Goal: Task Accomplishment & Management: Use online tool/utility

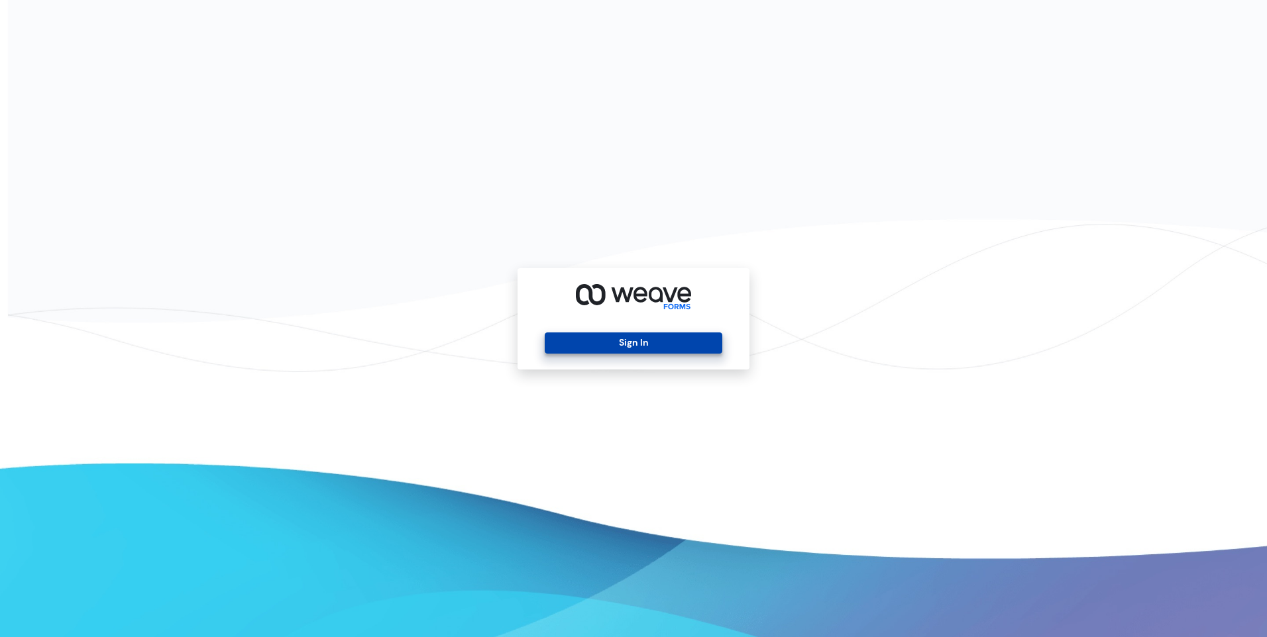
click at [614, 342] on button "Sign In" at bounding box center [633, 343] width 177 height 21
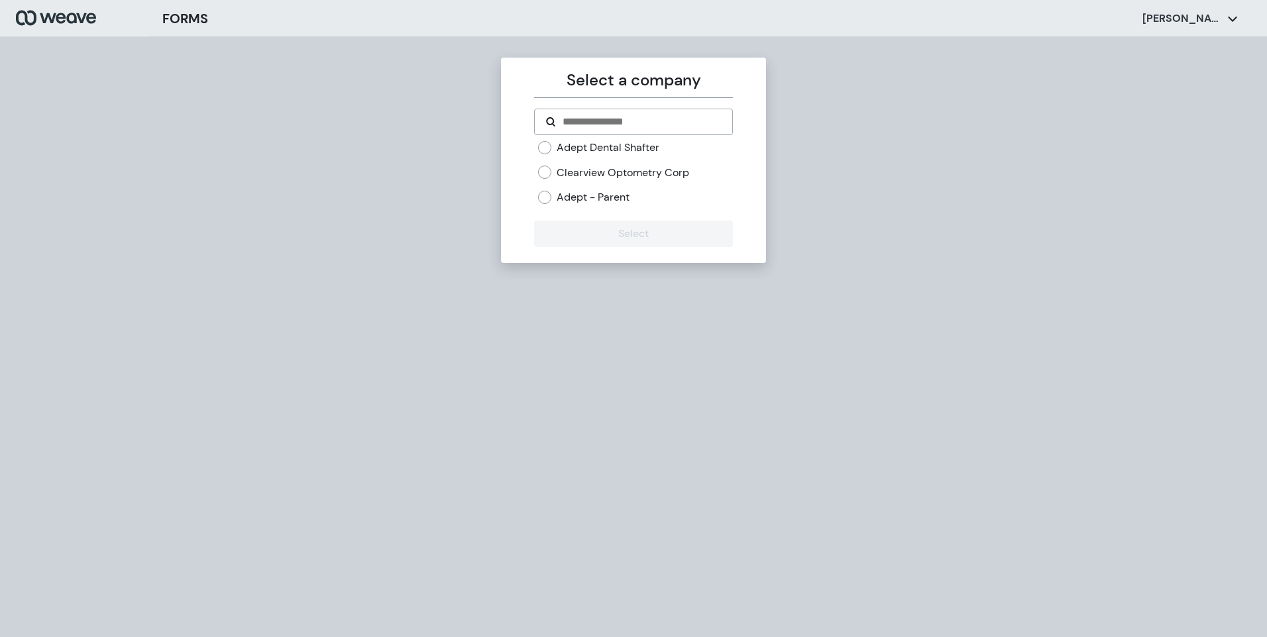
click at [598, 145] on label "Adept Dental Shafter" at bounding box center [608, 147] width 103 height 15
click at [619, 233] on button "Select" at bounding box center [633, 234] width 198 height 27
